Goal: Information Seeking & Learning: Learn about a topic

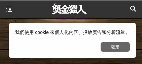
click at [111, 48] on button "確定" at bounding box center [115, 47] width 29 height 10
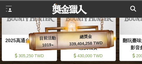
scroll to position [0, 59]
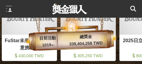
click at [8, 9] on div at bounding box center [9, 9] width 6 height 6
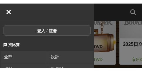
scroll to position [0, 118]
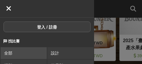
click at [18, 55] on link "全部" at bounding box center [24, 53] width 46 height 12
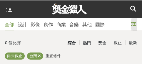
click at [132, 23] on icon at bounding box center [133, 23] width 5 height 5
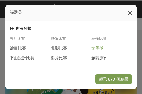
click at [100, 49] on span "文學獎" at bounding box center [97, 48] width 12 height 5
click at [104, 58] on span "創意寫作" at bounding box center [99, 56] width 16 height 5
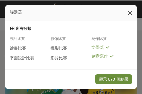
click at [112, 64] on button "顯示 870 個結果" at bounding box center [113, 79] width 37 height 10
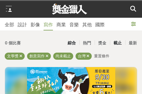
drag, startPoint x: 114, startPoint y: 42, endPoint x: 111, endPoint y: 34, distance: 9.4
click at [115, 42] on div "截止" at bounding box center [117, 43] width 15 height 10
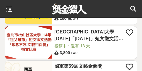
scroll to position [521, 0]
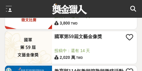
click at [81, 38] on link "國軍第59屆文藝金像獎" at bounding box center [89, 36] width 71 height 6
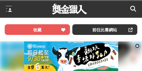
scroll to position [235, 0]
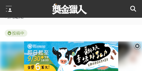
click at [139, 45] on icon at bounding box center [137, 46] width 6 height 6
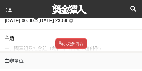
click at [74, 44] on button "顯示更多內容" at bounding box center [71, 43] width 32 height 10
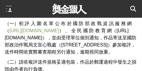
scroll to position [794, 0]
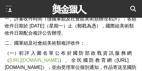
click at [112, 39] on p "二、國軍組及社會組美術類複評收件：" at bounding box center [71, 42] width 133 height 7
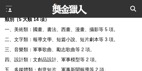
scroll to position [529, 0]
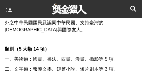
click at [109, 56] on span "一、美術類：國畫、書法、西畫、漫畫、攝影等 5 項。" at bounding box center [62, 58] width 114 height 5
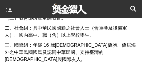
click at [110, 47] on span "三、國際組：年滿 16 歲[DEMOGRAPHIC_DATA]僑胞、僑居海外之中華民國國民及認同中華民國、支持臺灣的[DEMOGRAPHIC_DATA]與國際…" at bounding box center [70, 51] width 131 height 19
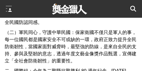
click at [108, 46] on span "（二）軍民同心，守護中華民國：保家衛國不僅只是軍人的事，每一位國民都是國家安全不可或缺的一環，政府正致力提升全民防衛韌性，當國家面對威脅時，最堅強的防線，是來…" at bounding box center [71, 46] width 132 height 33
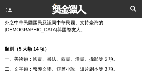
click at [131, 45] on p "類別（5 大類 14 項）" at bounding box center [71, 48] width 133 height 7
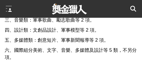
scroll to position [559, 0]
